Goal: Task Accomplishment & Management: Manage account settings

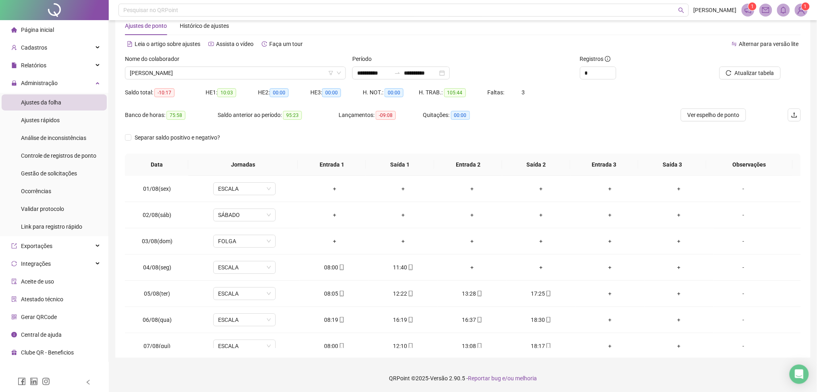
scroll to position [326, 0]
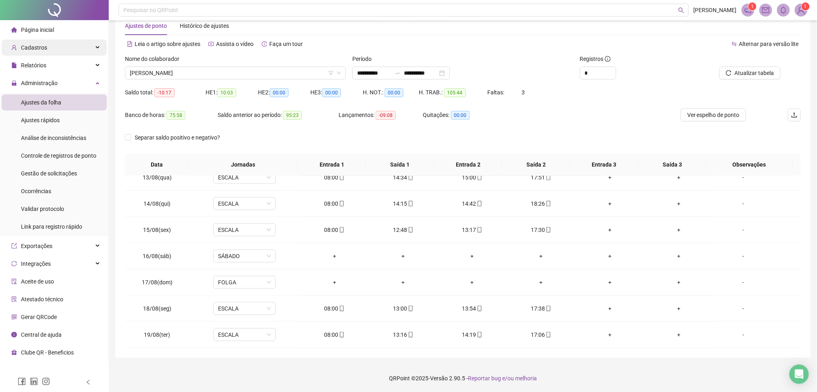
click at [55, 42] on div "Cadastros" at bounding box center [54, 48] width 105 height 16
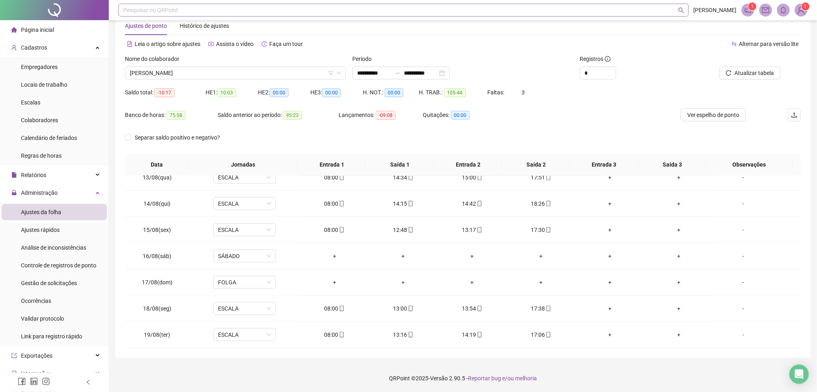
click at [183, 10] on div "Pesquisar no QRPoint" at bounding box center [404, 10] width 570 height 13
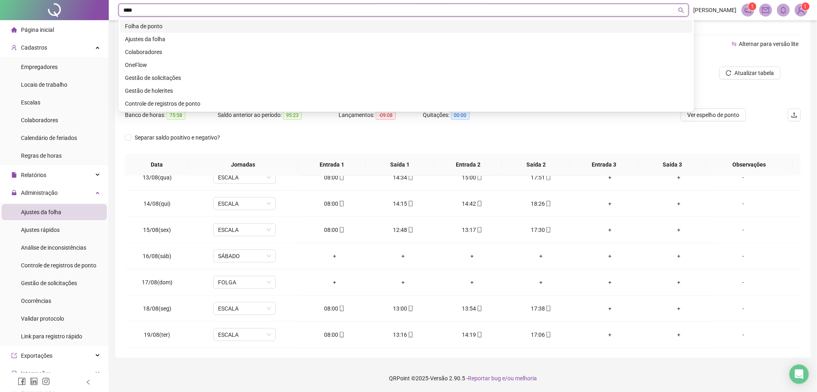
type input "*****"
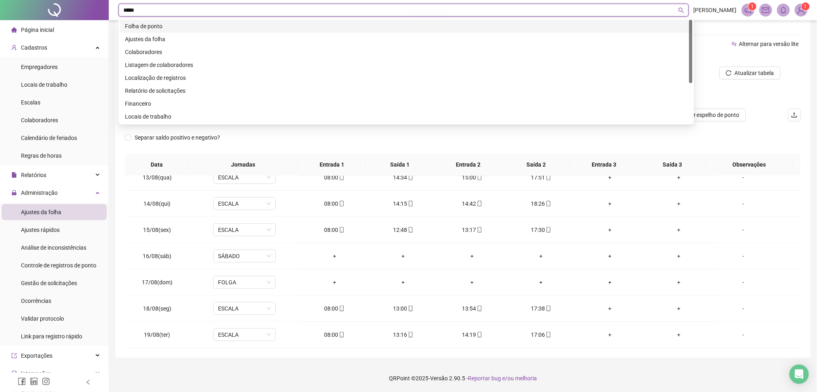
click at [176, 23] on div "Folha de ponto" at bounding box center [406, 26] width 563 height 9
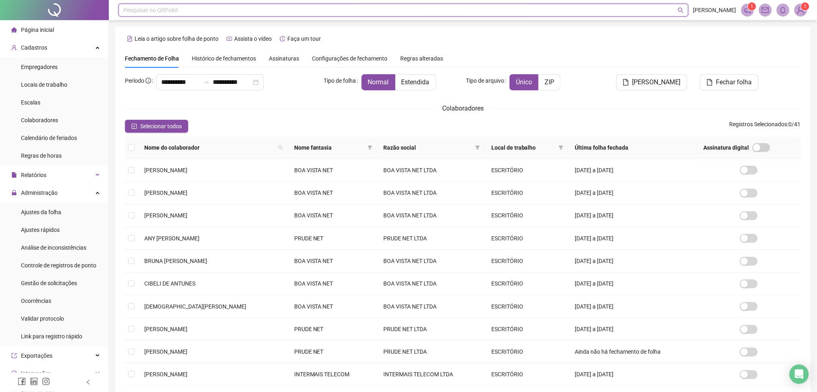
scroll to position [65, 0]
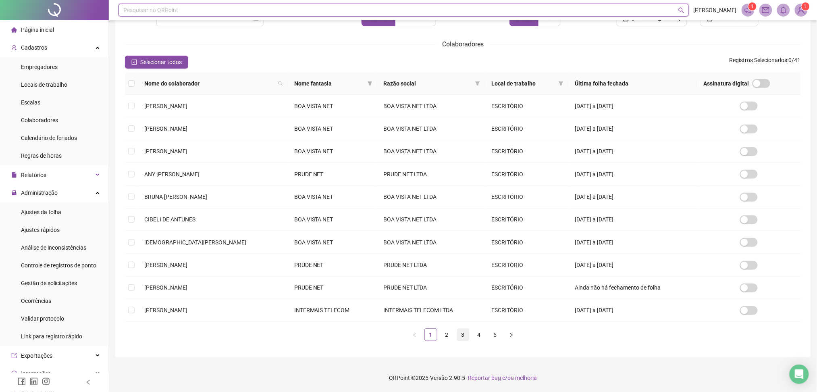
click at [458, 335] on link "3" at bounding box center [463, 335] width 12 height 12
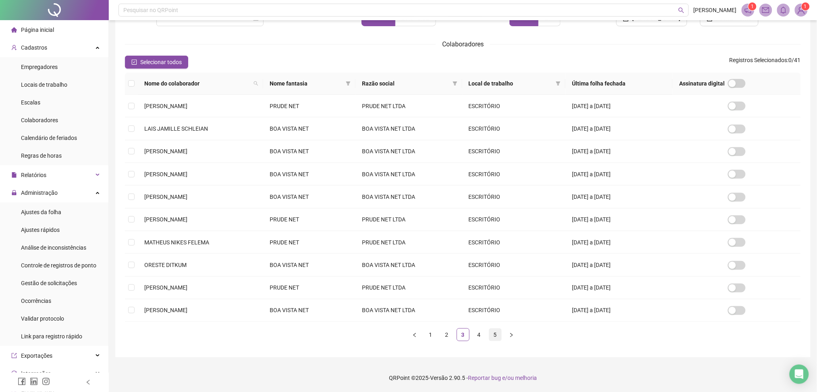
click at [492, 334] on link "5" at bounding box center [495, 335] width 12 height 12
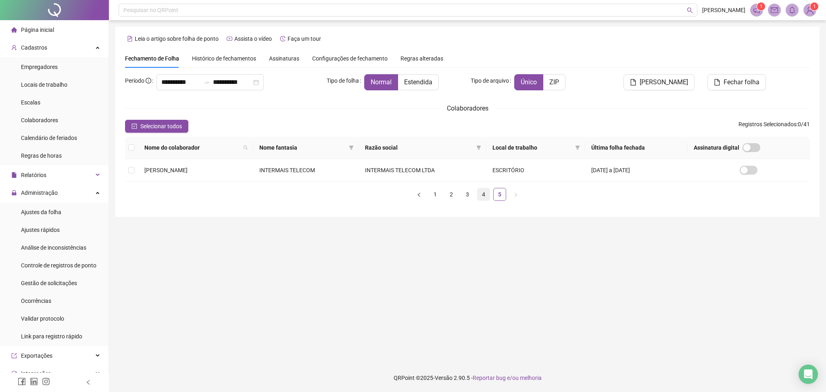
click at [485, 196] on link "4" at bounding box center [483, 194] width 12 height 12
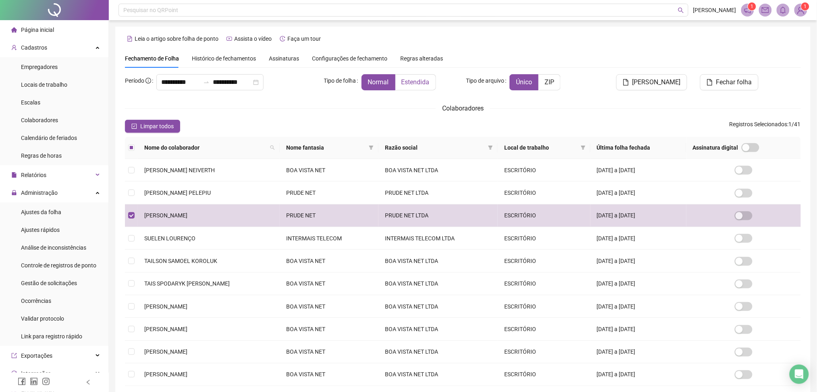
click at [432, 79] on label "Estendida" at bounding box center [416, 82] width 41 height 16
click at [715, 82] on button "Fechar folha" at bounding box center [729, 82] width 58 height 16
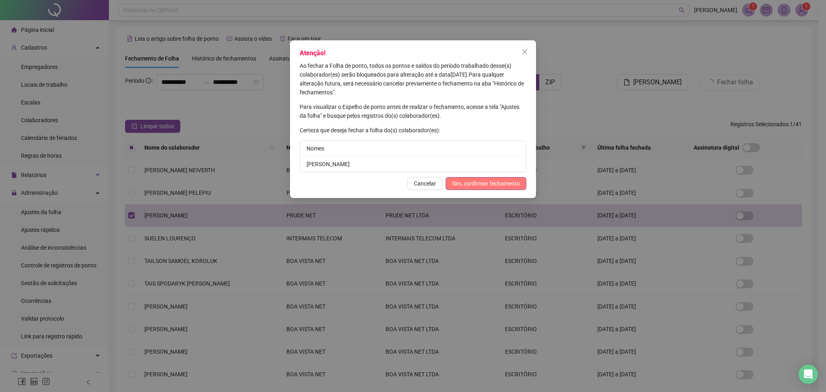
click at [499, 180] on span "Sim, confirmar fechamento" at bounding box center [486, 183] width 68 height 9
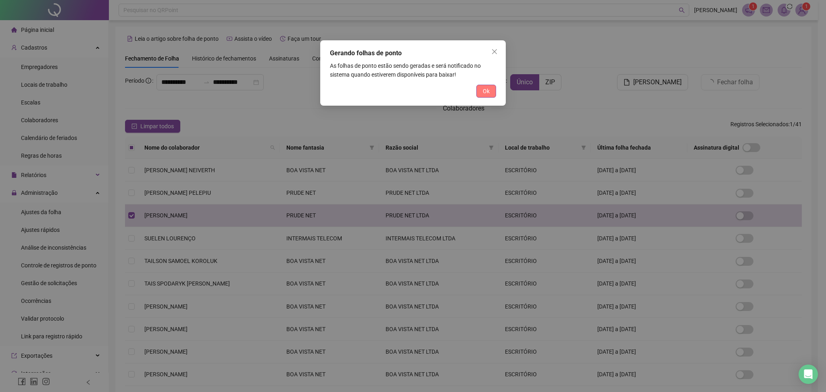
click at [485, 91] on span "Ok" at bounding box center [486, 91] width 7 height 9
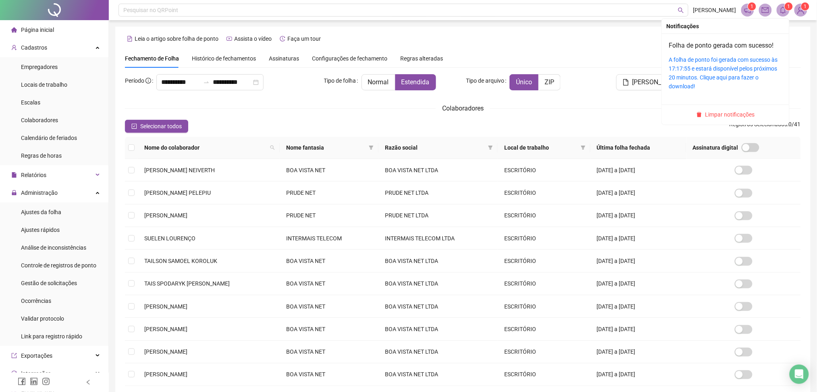
click at [788, 10] on span at bounding box center [783, 10] width 13 height 13
click at [752, 61] on link "A folha de ponto foi gerada com sucesso às 17:17:55 e estará disponível pelos p…" at bounding box center [723, 72] width 109 height 33
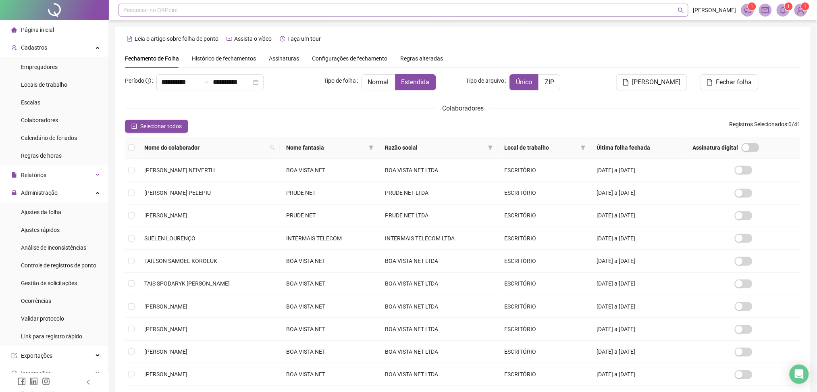
click at [189, 8] on div "Pesquisar no QRPoint" at bounding box center [404, 10] width 570 height 13
click at [791, 373] on body "**********" at bounding box center [408, 196] width 817 height 392
click at [797, 373] on icon "Open Intercom Messenger" at bounding box center [799, 374] width 9 height 10
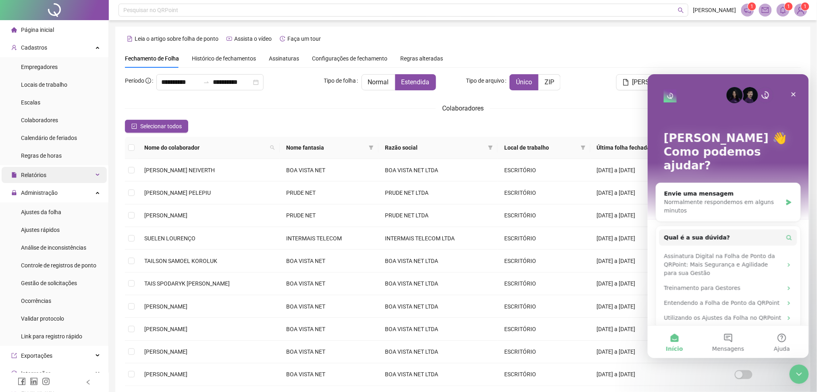
click at [48, 173] on div "Relatórios" at bounding box center [54, 175] width 105 height 16
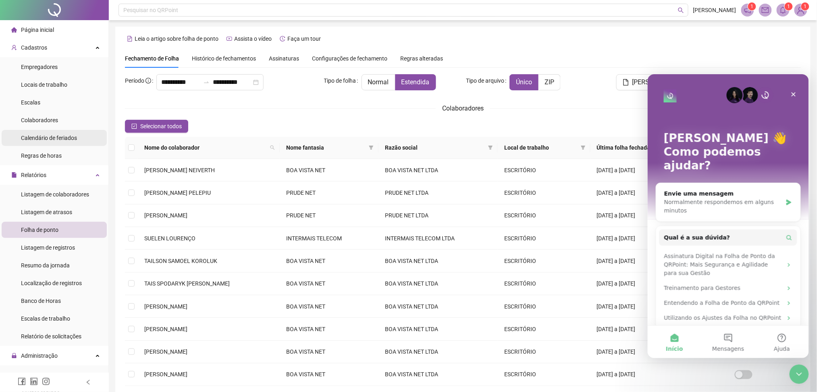
click at [50, 137] on span "Calendário de feriados" at bounding box center [49, 138] width 56 height 6
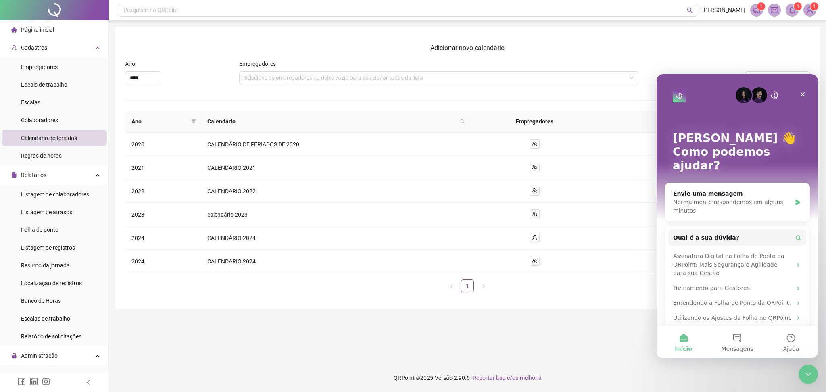
click at [557, 327] on main "Adicionar novo calendário Ano **** Empregadores Selecione os empregadores ou de…" at bounding box center [467, 192] width 704 height 331
click at [806, 91] on div "Fechar" at bounding box center [802, 94] width 15 height 15
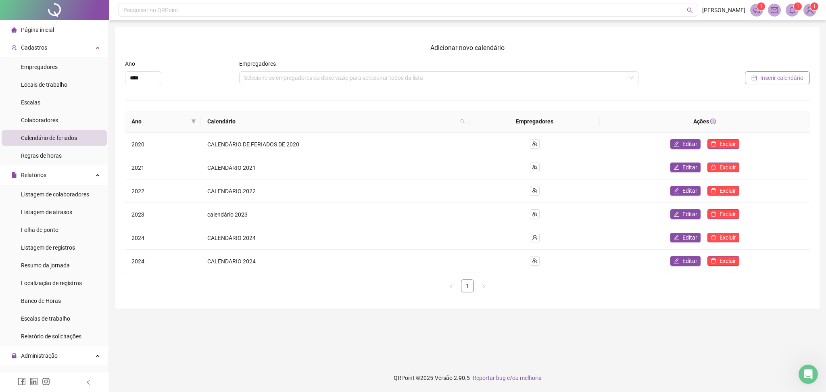
click at [753, 81] on button "Inserir calendário" at bounding box center [777, 77] width 65 height 13
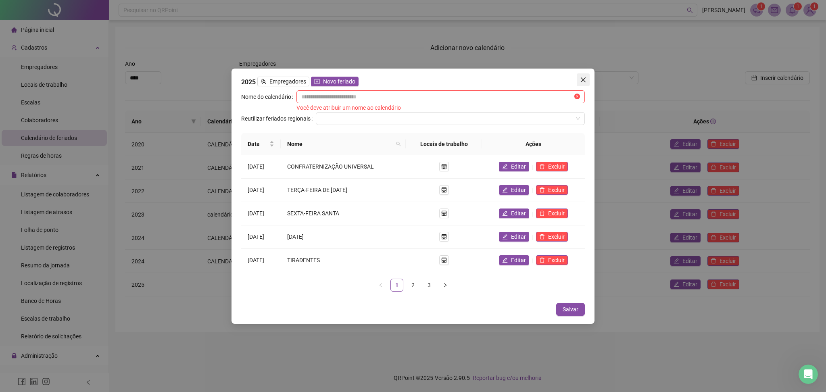
click at [586, 78] on icon "close" at bounding box center [583, 80] width 6 height 6
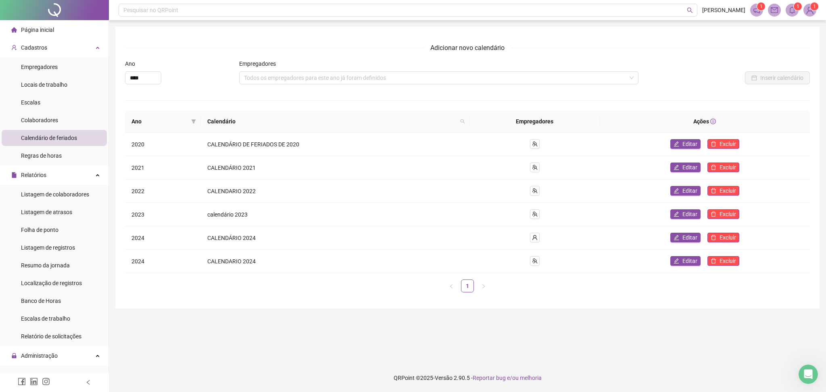
click at [578, 54] on div "Adicionar novo calendário Ano **** Empregadores Todos os empregadores para este…" at bounding box center [467, 171] width 685 height 256
click at [175, 8] on div "Pesquisar no QRPoint" at bounding box center [408, 10] width 579 height 13
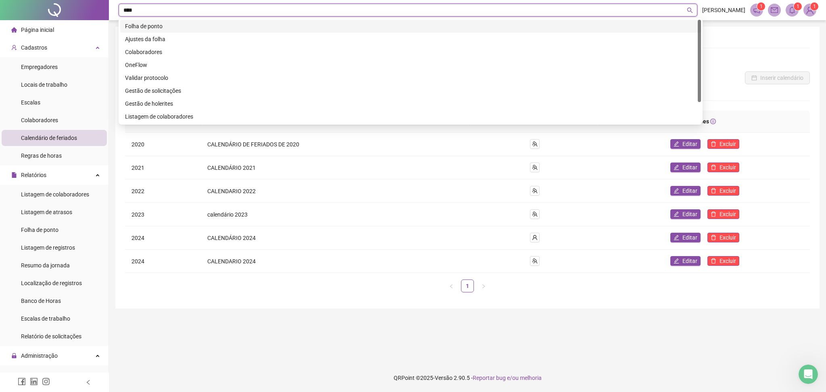
type input "*****"
click at [167, 27] on div "Folha de ponto" at bounding box center [410, 26] width 571 height 9
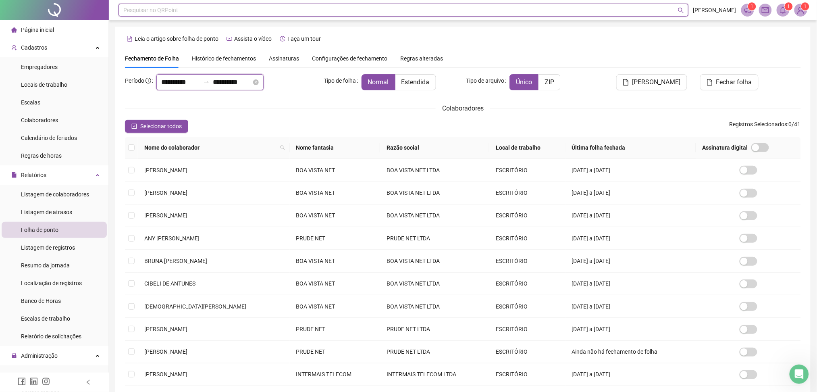
click at [175, 84] on input "**********" at bounding box center [180, 82] width 39 height 10
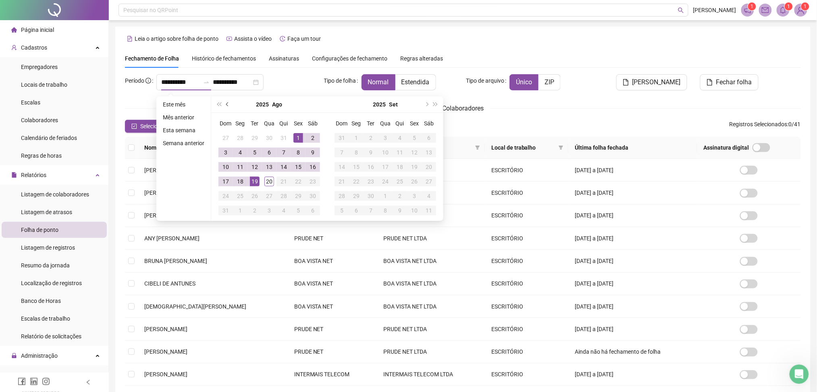
click at [225, 103] on button "prev-year" at bounding box center [227, 104] width 9 height 16
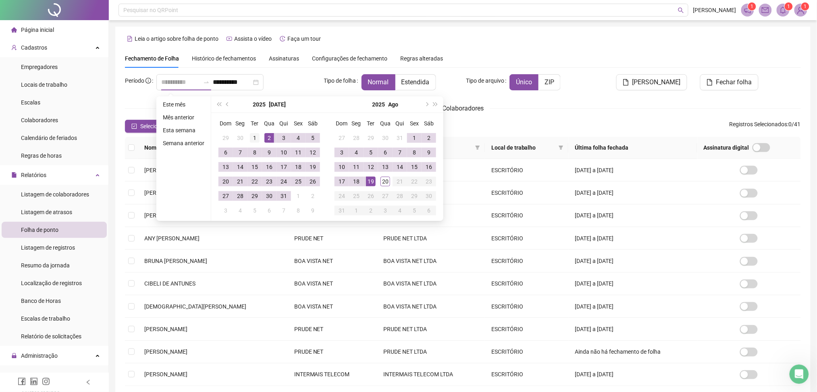
type input "**********"
click at [255, 135] on div "1" at bounding box center [255, 138] width 10 height 10
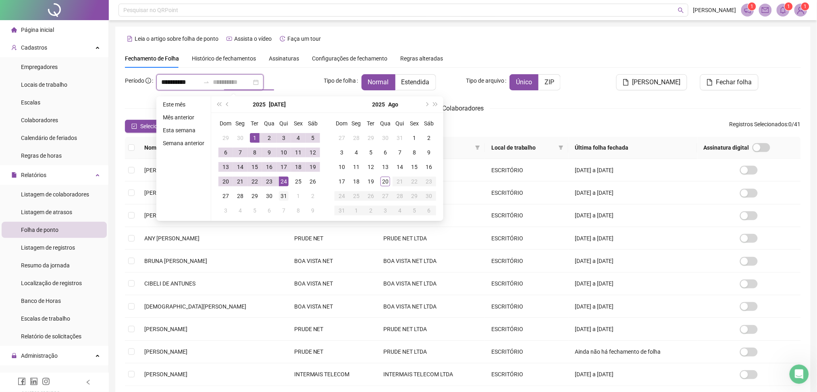
type input "**********"
click at [286, 193] on div "31" at bounding box center [284, 196] width 10 height 10
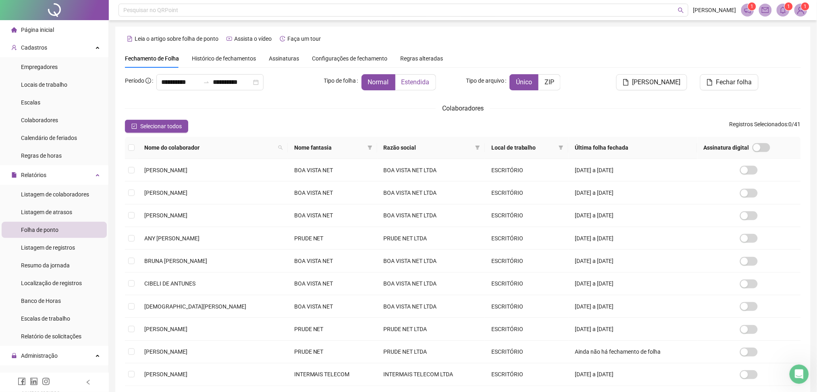
click at [418, 86] on span "Estendida" at bounding box center [416, 82] width 28 height 8
click at [160, 125] on span "Selecionar todos" at bounding box center [161, 126] width 42 height 9
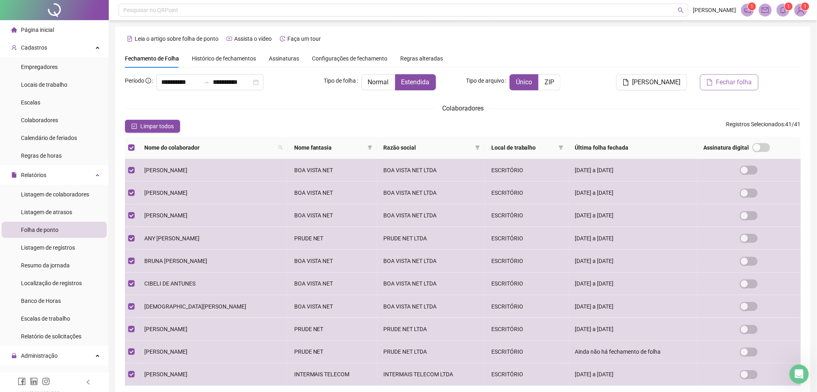
click at [720, 89] on button "Fechar folha" at bounding box center [729, 82] width 58 height 16
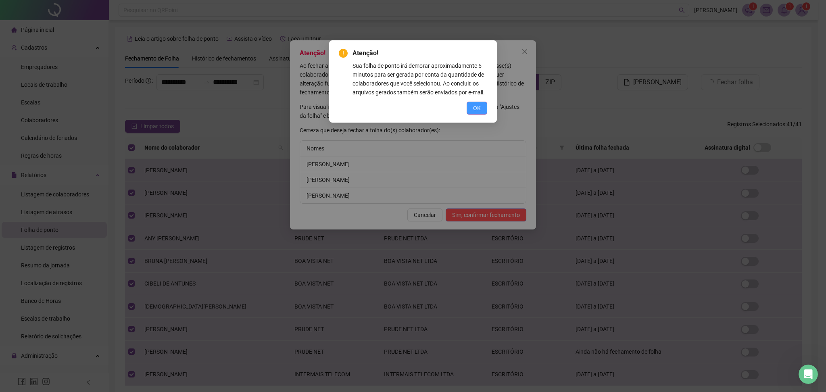
click at [477, 108] on span "OK" at bounding box center [477, 108] width 8 height 9
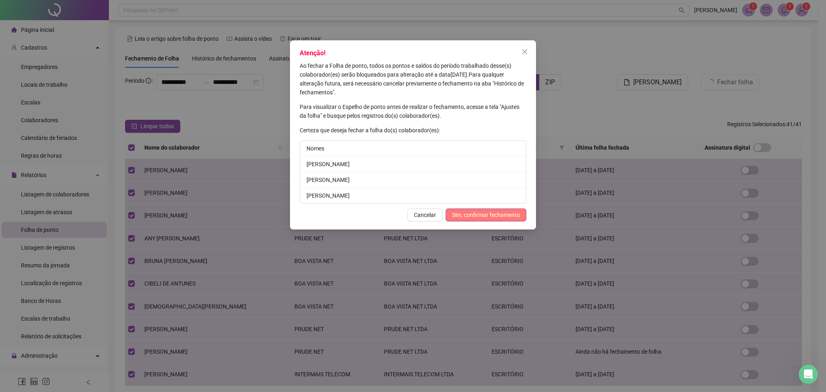
click at [485, 214] on span "Sim, confirmar fechamento" at bounding box center [486, 214] width 68 height 9
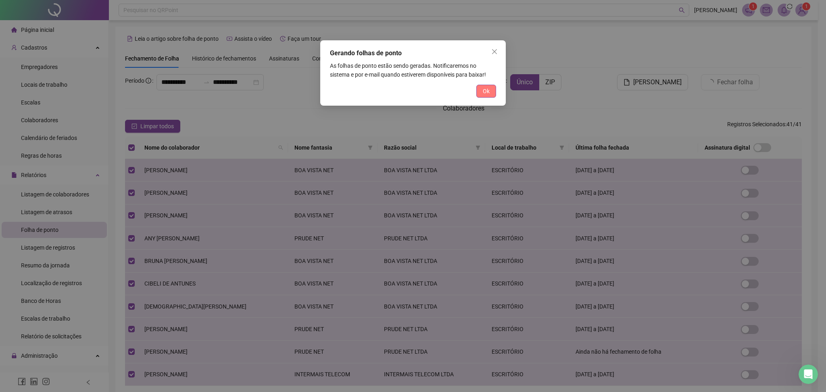
click at [485, 90] on span "Ok" at bounding box center [486, 91] width 7 height 9
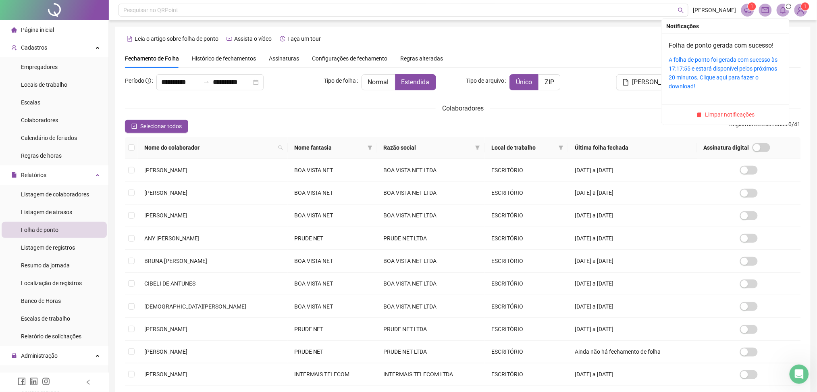
click at [726, 64] on div "A folha de ponto foi gerada com sucesso às 17:17:55 e estará disponível pelos p…" at bounding box center [725, 72] width 113 height 35
click at [720, 73] on link "A folha de ponto foi gerada com sucesso às 17:17:55 e estará disponível pelos p…" at bounding box center [723, 72] width 109 height 33
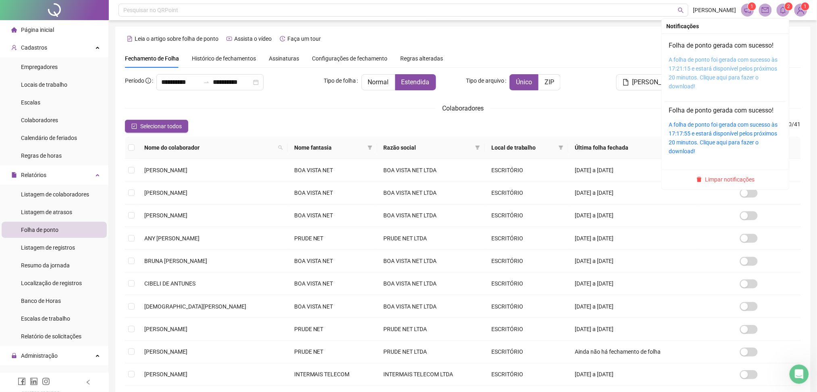
click at [733, 65] on link "A folha de ponto foi gerada com sucesso às 17:21:15 e estará disponível pelos p…" at bounding box center [723, 72] width 109 height 33
